Goal: Find specific page/section: Find specific page/section

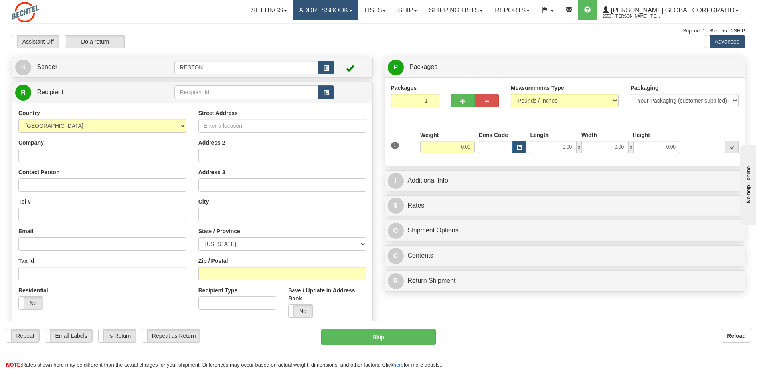
click at [334, 9] on link "Addressbook" at bounding box center [325, 10] width 65 height 20
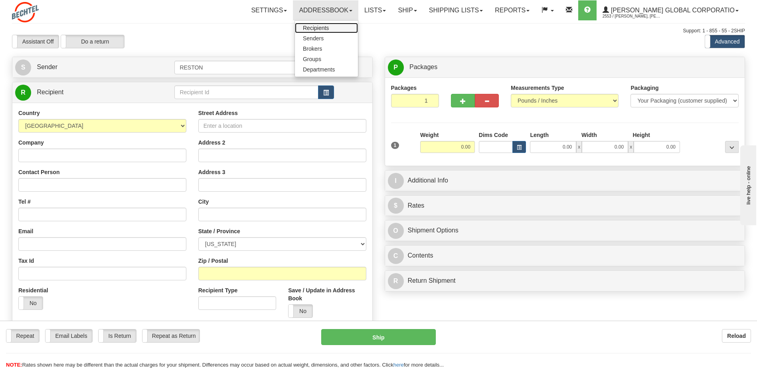
click at [329, 27] on span "Recipients" at bounding box center [316, 28] width 26 height 6
